Goal: Transaction & Acquisition: Register for event/course

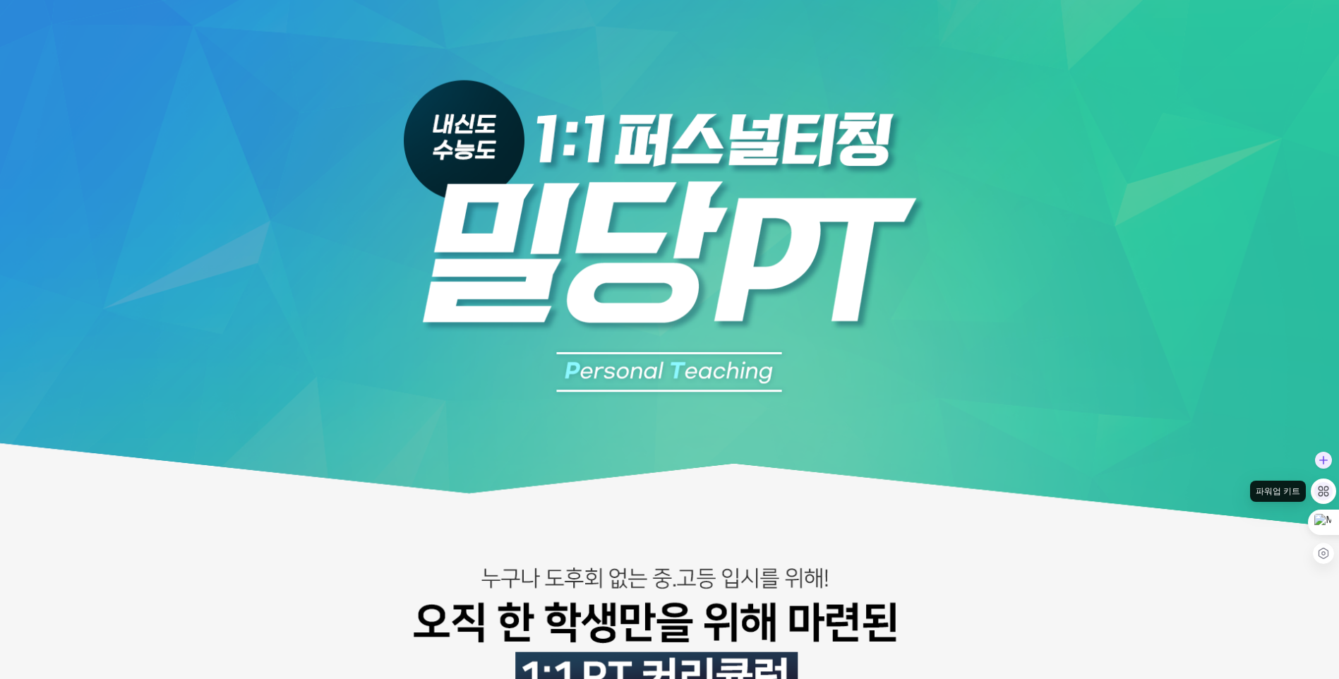
click at [1318, 498] on div at bounding box center [1323, 491] width 18 height 18
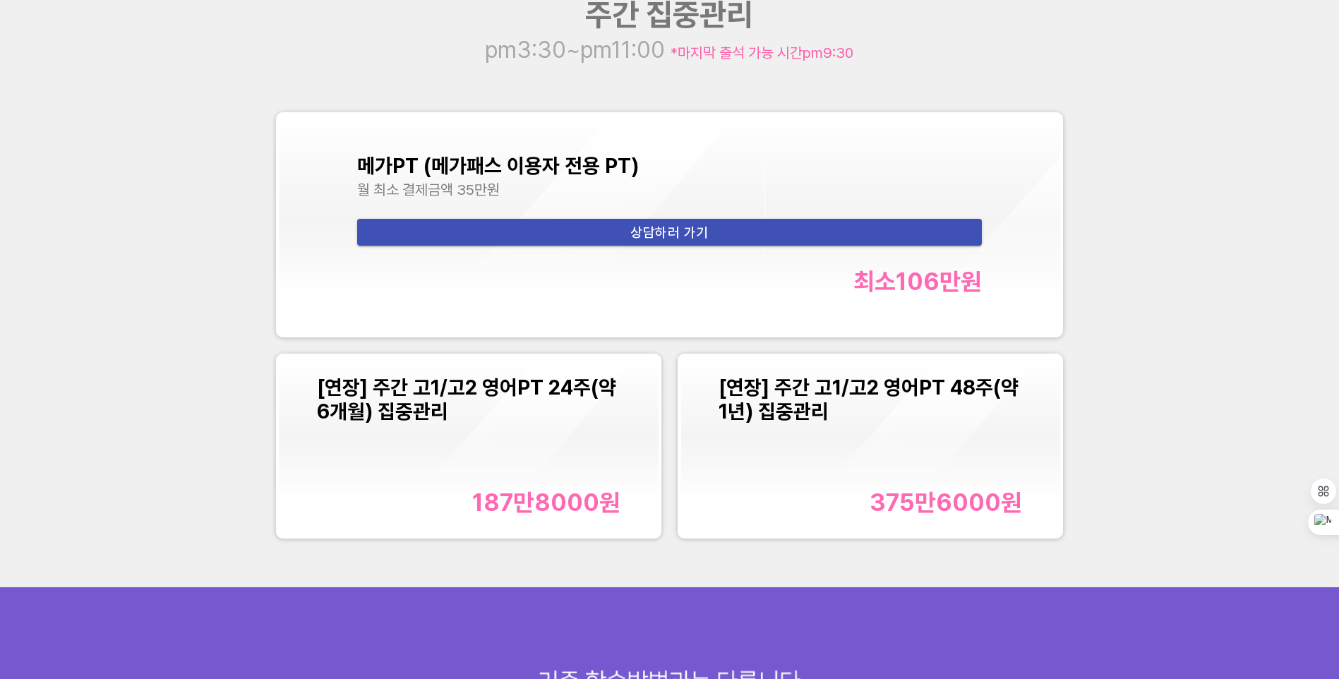
scroll to position [1835, 0]
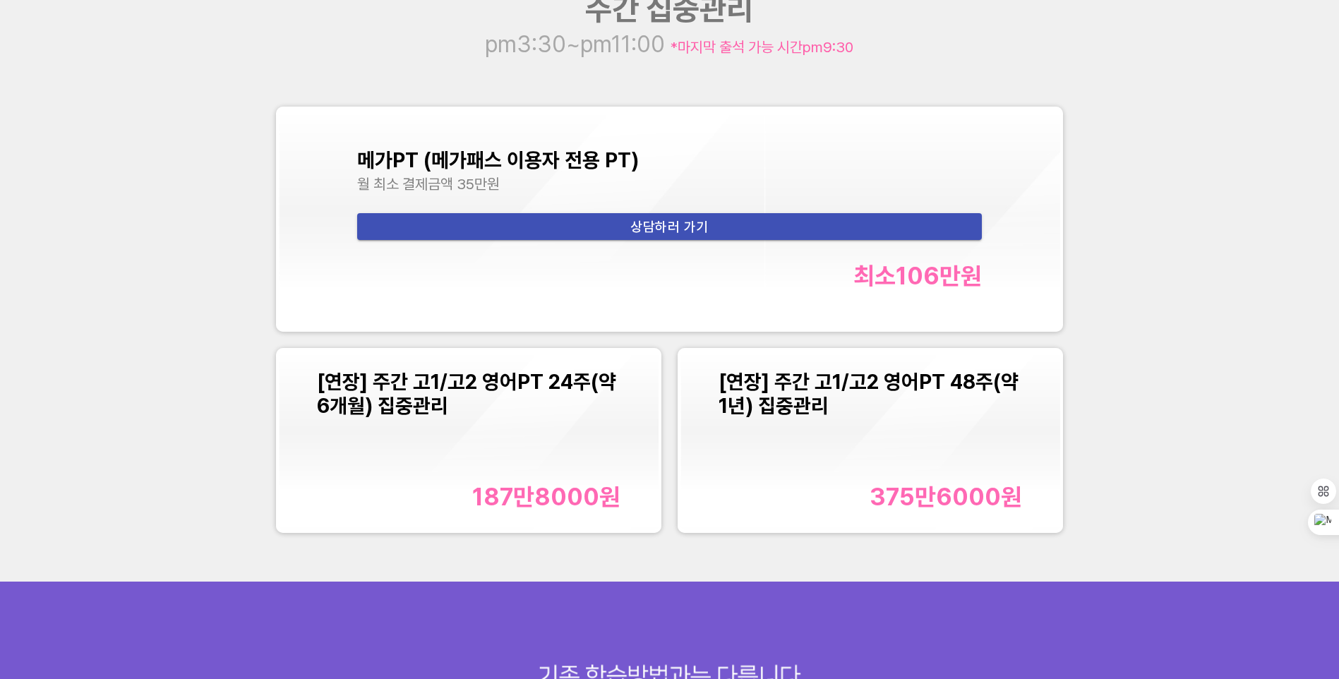
click at [364, 406] on span "[연장] 주간 고1/고2 영어PT 24주(약 6개월) 집중관리" at bounding box center [466, 394] width 299 height 48
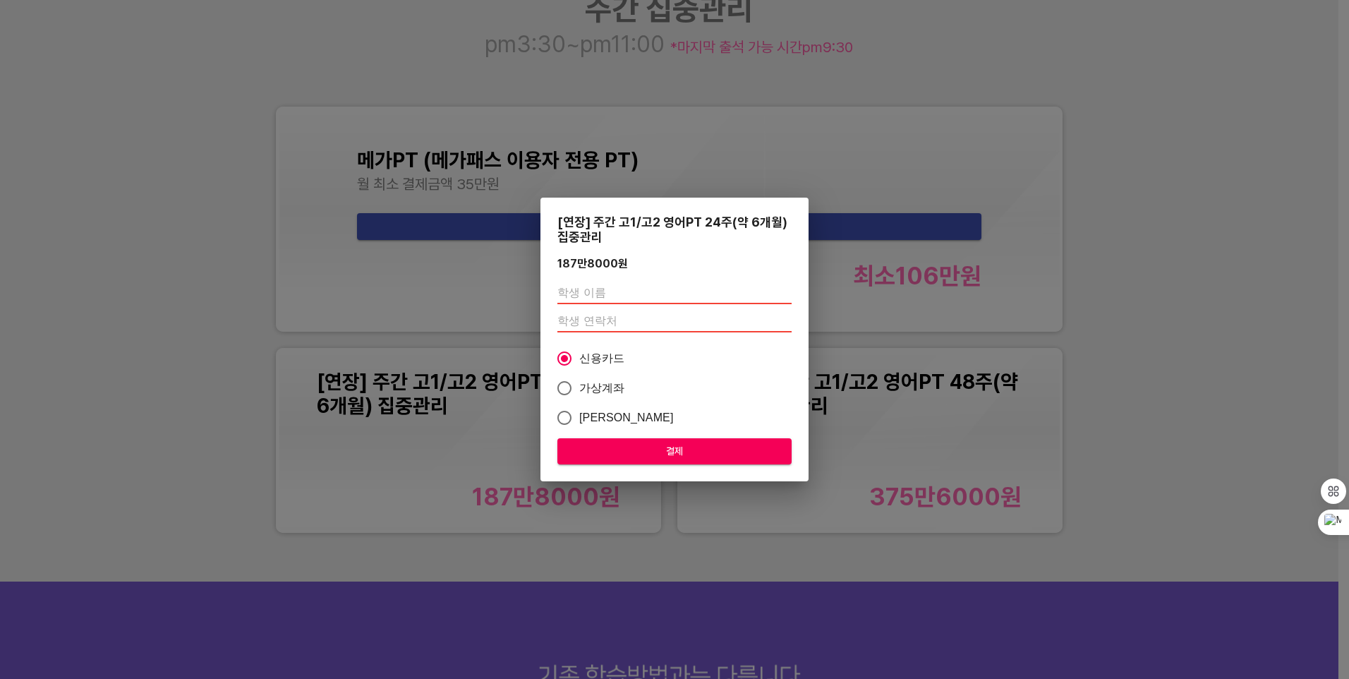
click at [629, 290] on input "text" at bounding box center [674, 293] width 234 height 23
type input "d"
type input "양수아"
click at [632, 320] on input "number" at bounding box center [674, 321] width 234 height 23
type input "010"
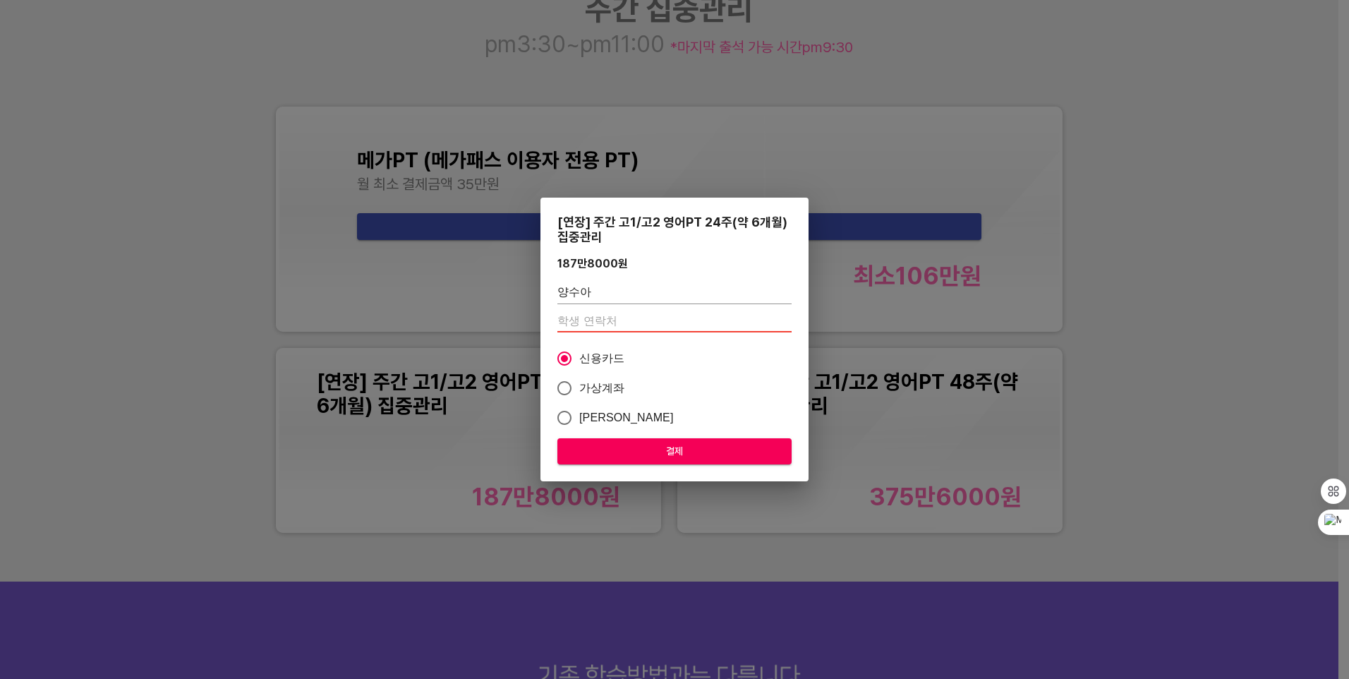
click at [649, 445] on span "결제" at bounding box center [675, 451] width 212 height 18
click at [676, 452] on span "결제" at bounding box center [675, 451] width 212 height 18
click at [579, 451] on span "결제" at bounding box center [675, 451] width 212 height 18
click at [663, 313] on input "number" at bounding box center [674, 321] width 234 height 23
click at [608, 322] on input "number" at bounding box center [674, 321] width 234 height 23
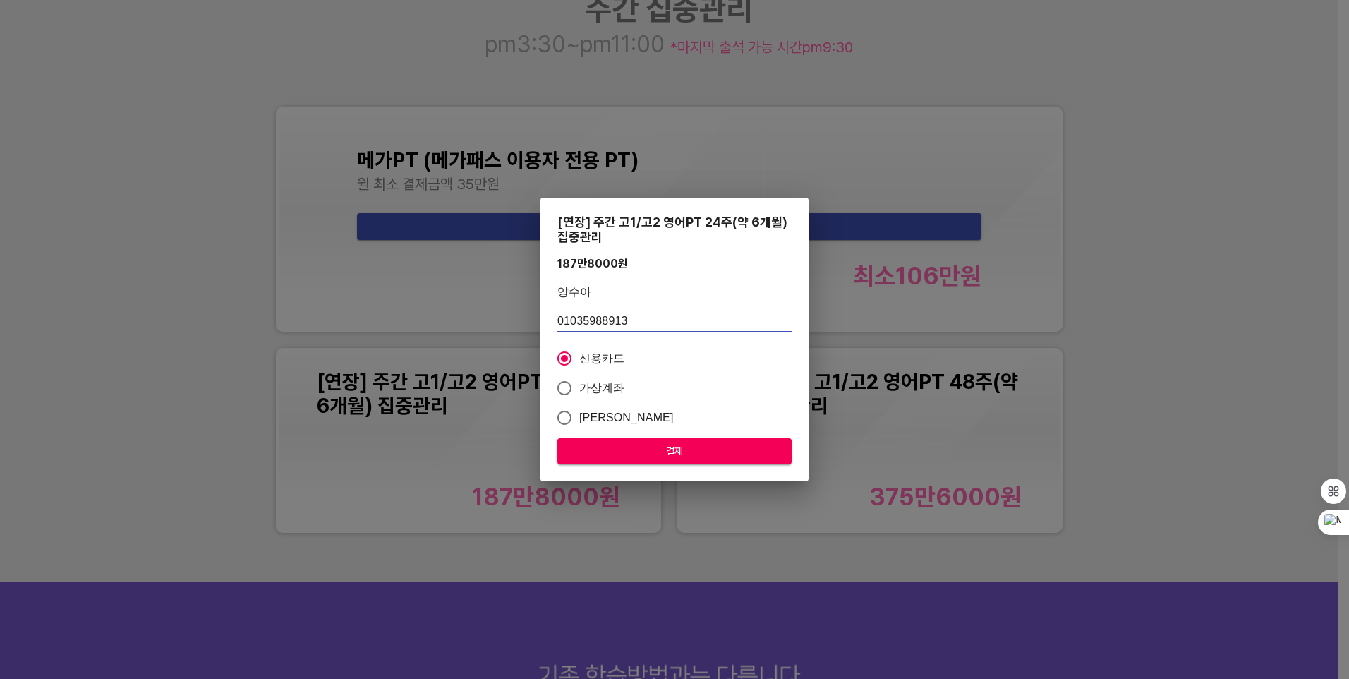
type input "01035988913"
click at [635, 452] on span "결제" at bounding box center [675, 451] width 212 height 18
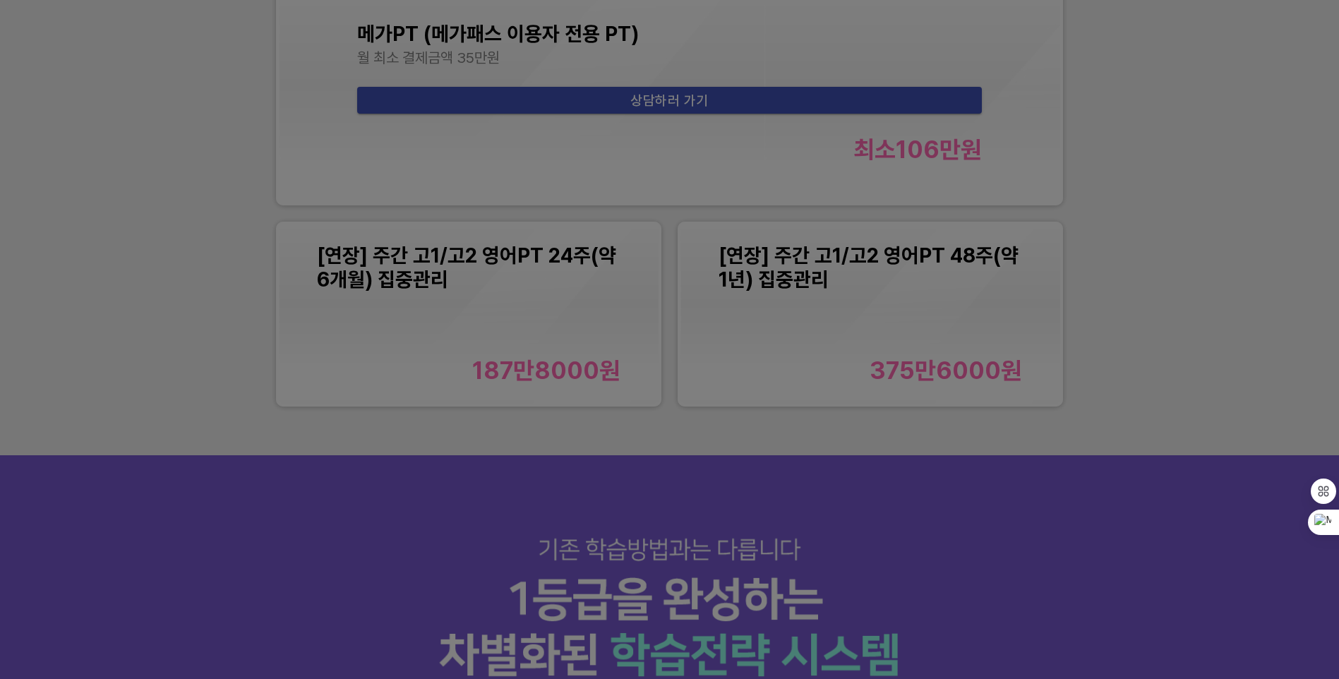
scroll to position [1976, 0]
